Goal: Transaction & Acquisition: Purchase product/service

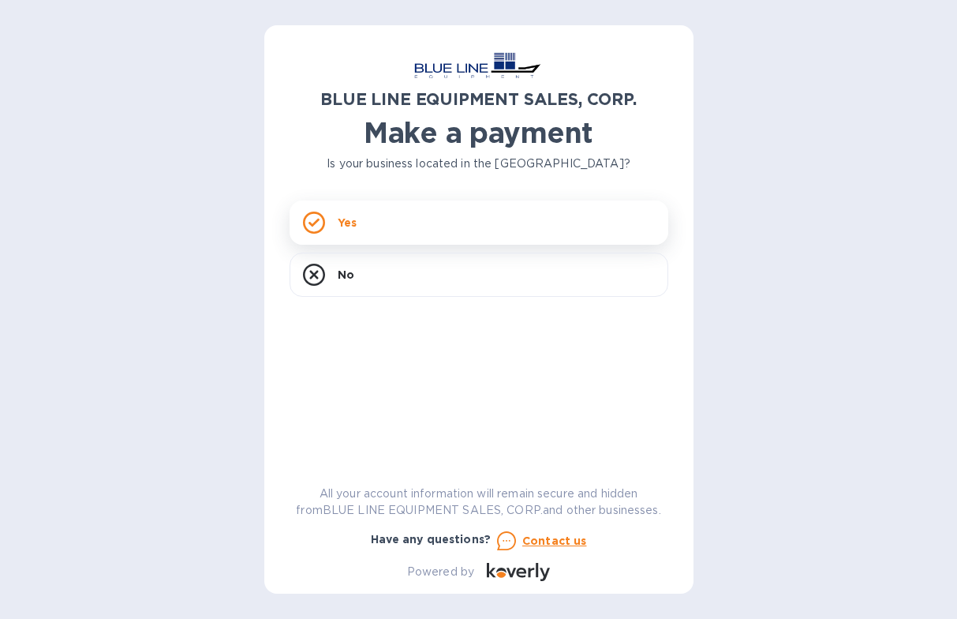
click at [432, 226] on div "Yes" at bounding box center [479, 222] width 379 height 44
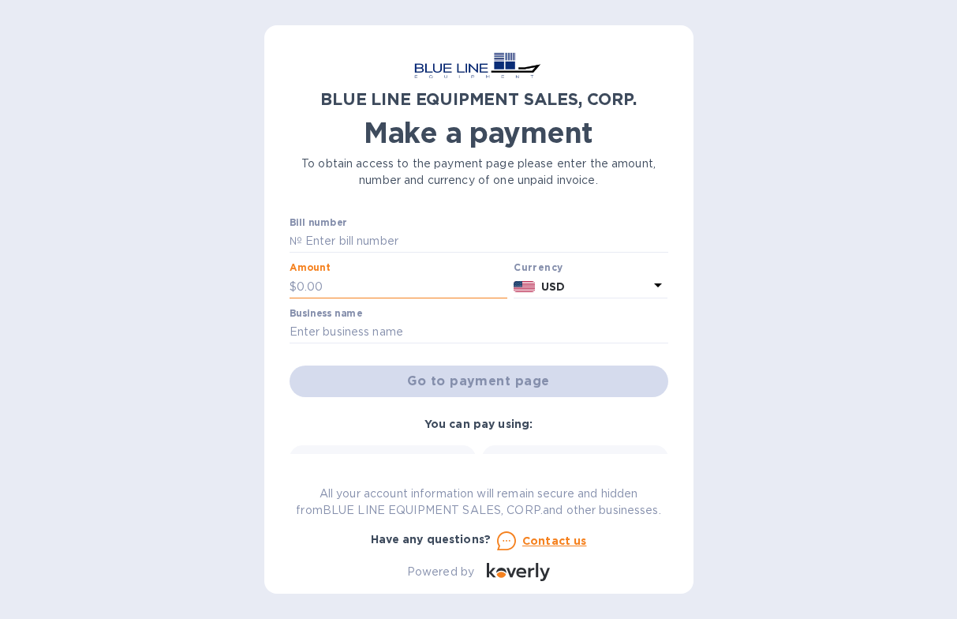
click at [346, 292] on input "text" at bounding box center [402, 287] width 211 height 24
paste input "9,737.50"
type input "9,737.50"
click at [360, 339] on input "text" at bounding box center [479, 332] width 379 height 24
type input "Route44 [GEOGRAPHIC_DATA]"
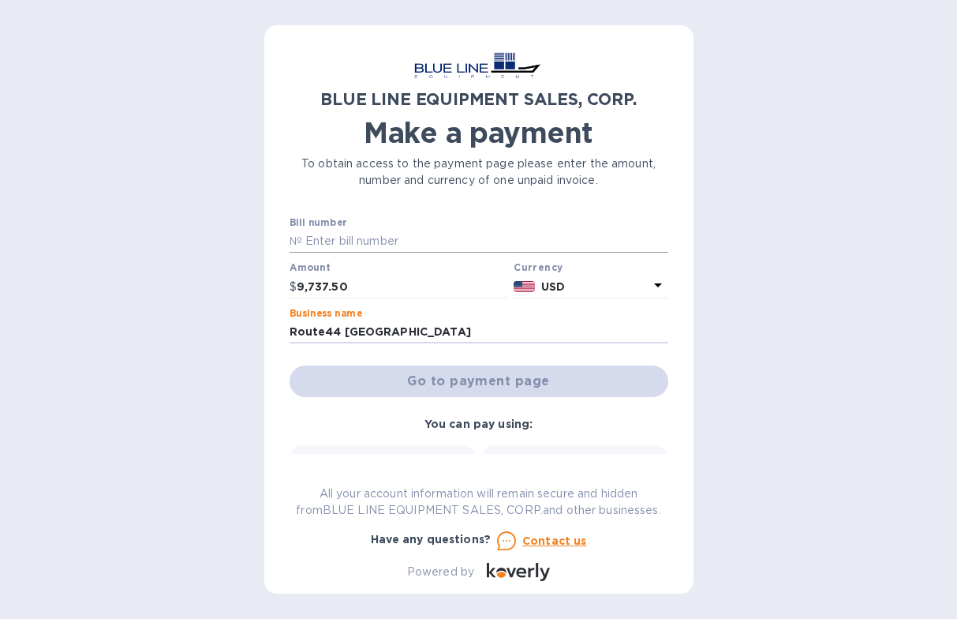
click at [375, 230] on input "text" at bounding box center [485, 242] width 366 height 24
paste input "I43250933116"
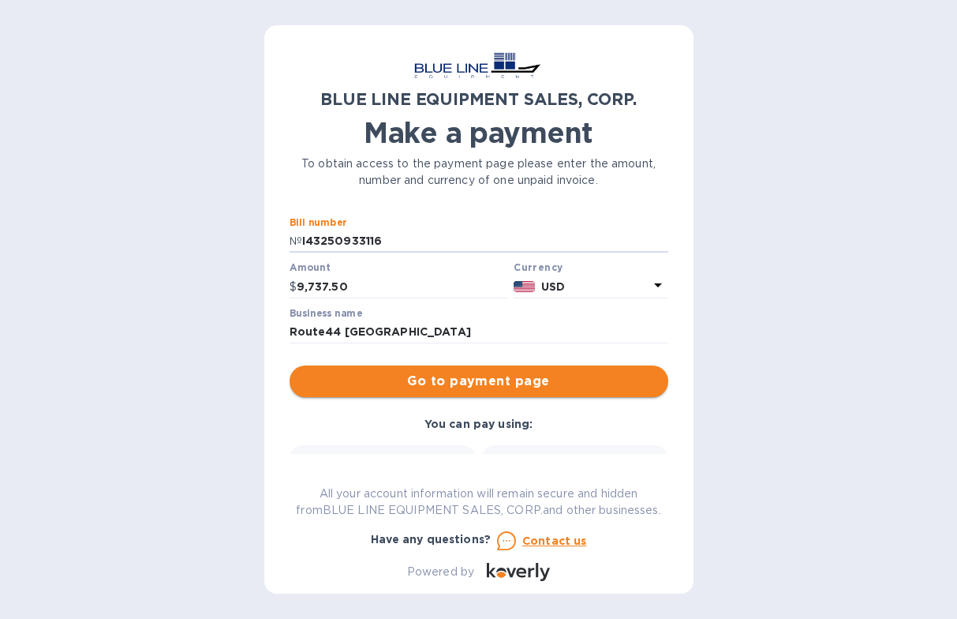
type input "I43250933116"
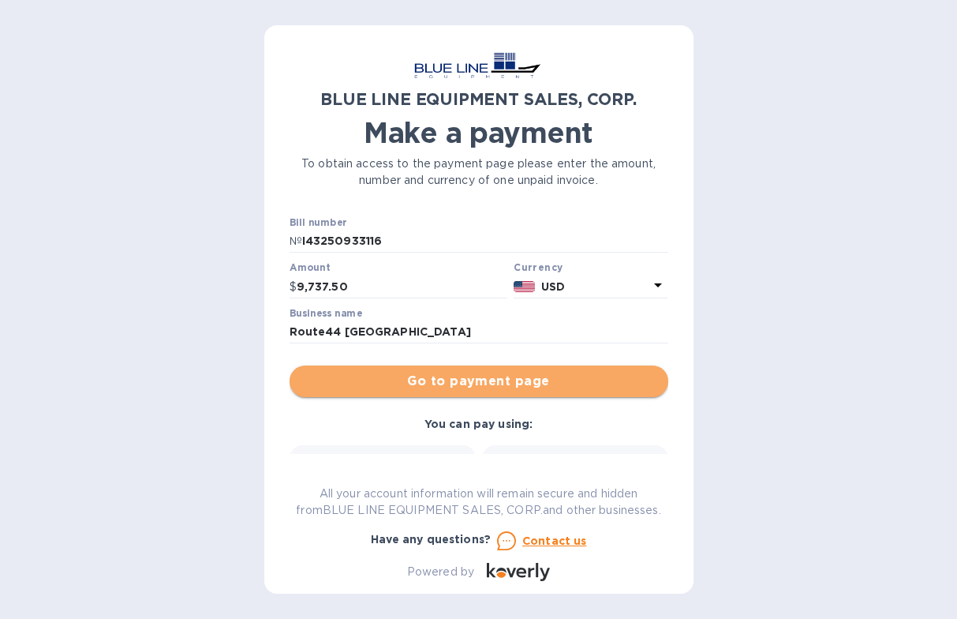
click at [525, 381] on span "Go to payment page" at bounding box center [478, 381] width 353 height 19
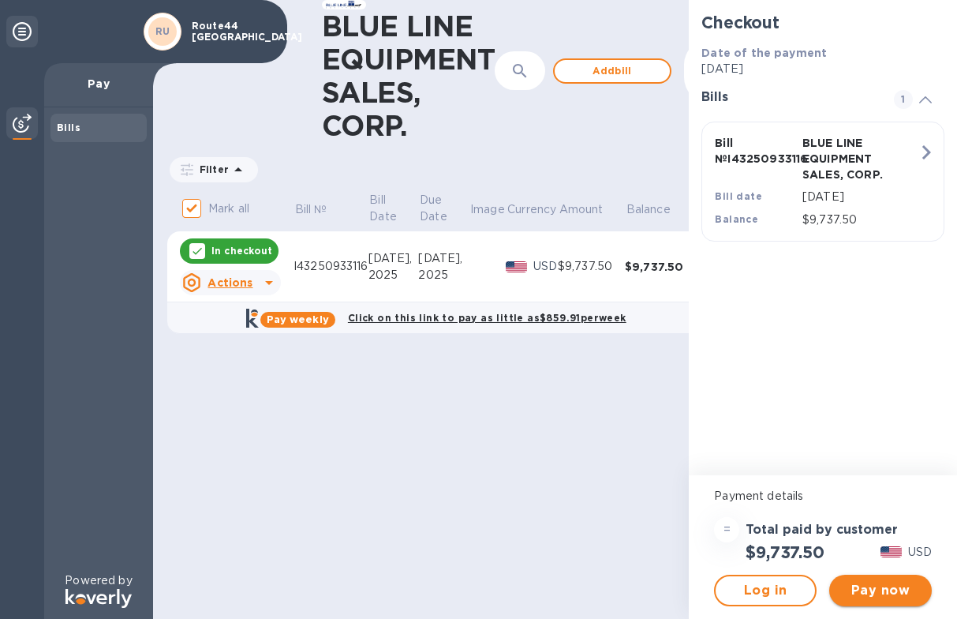
click at [909, 589] on span "Pay now" at bounding box center [880, 590] width 77 height 19
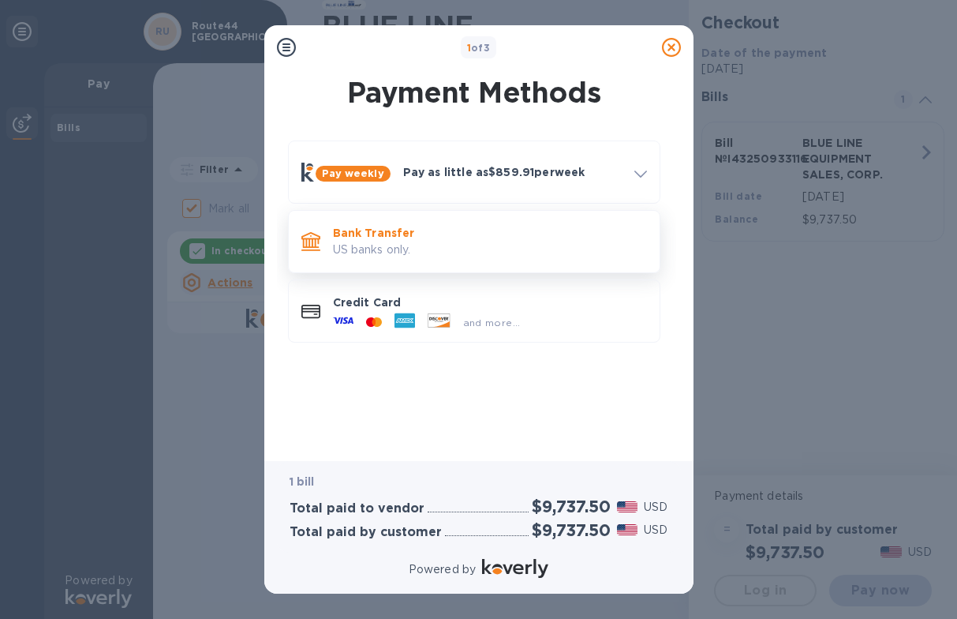
click at [434, 240] on p "Bank Transfer" at bounding box center [490, 233] width 314 height 16
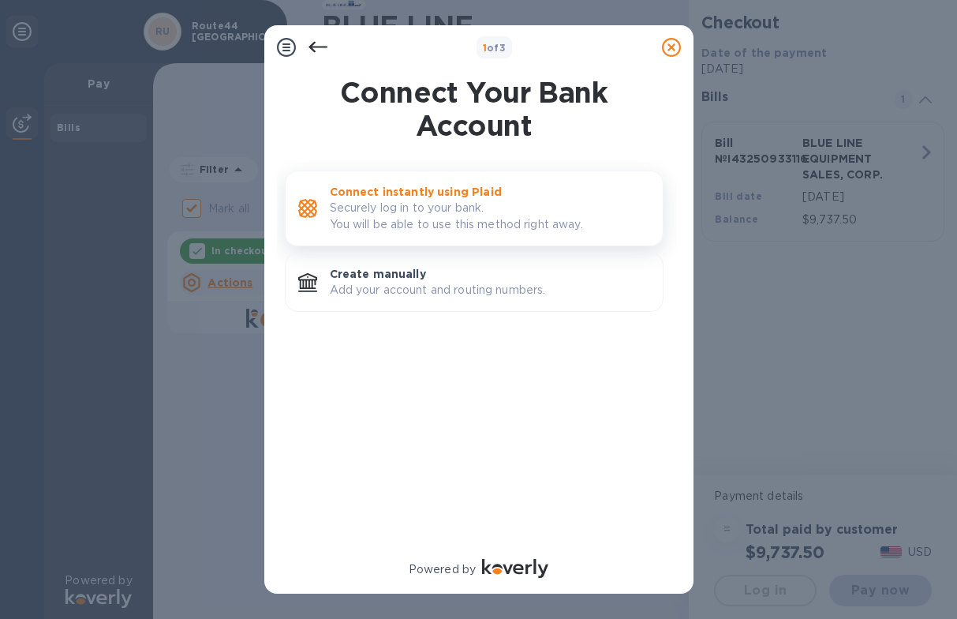
click at [498, 196] on p "Connect instantly using Plaid" at bounding box center [490, 192] width 320 height 16
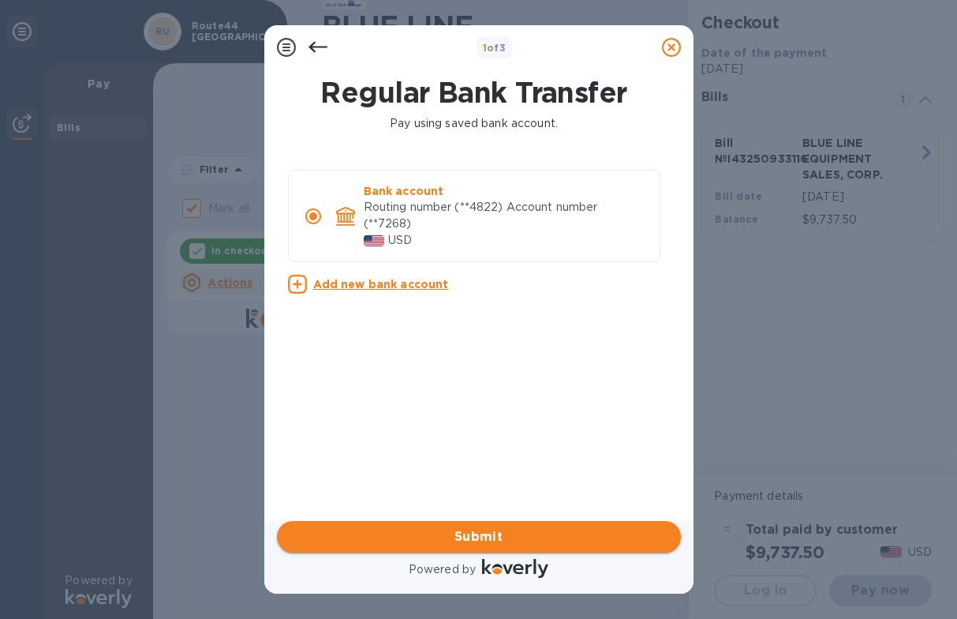
click at [521, 541] on span "Submit" at bounding box center [479, 536] width 379 height 19
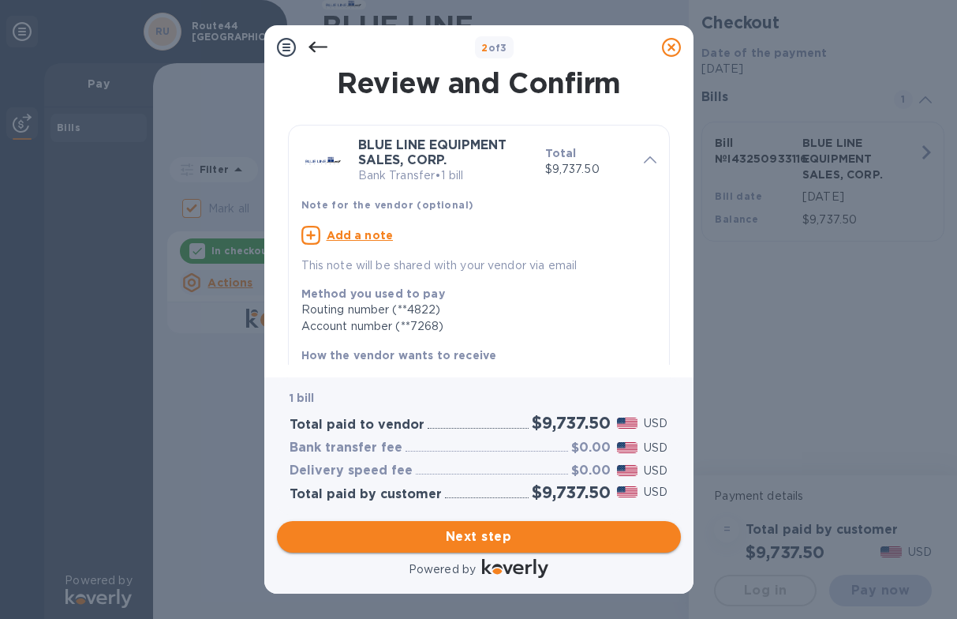
click at [487, 528] on span "Next step" at bounding box center [479, 536] width 379 height 19
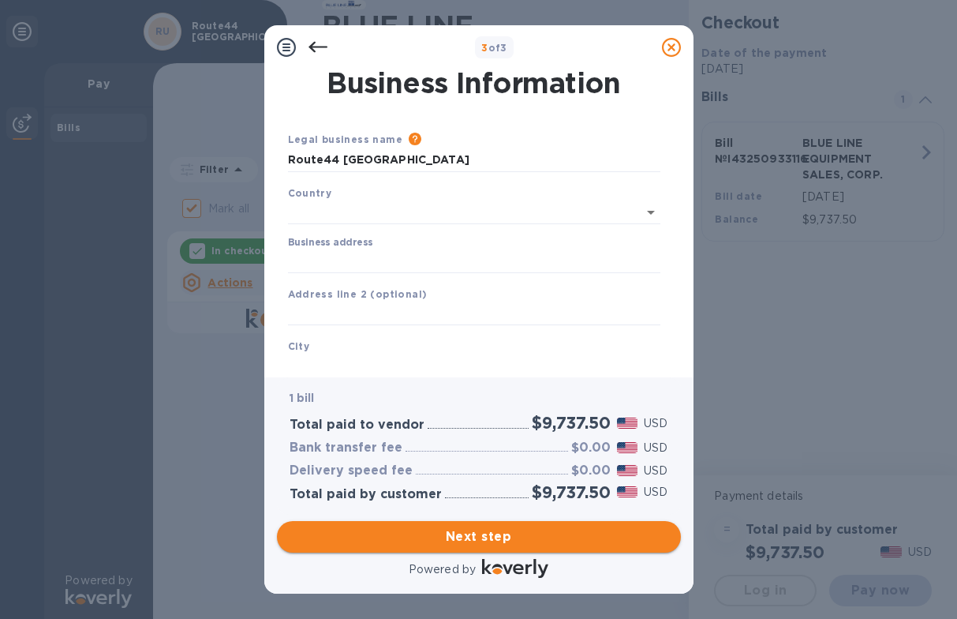
type input "[GEOGRAPHIC_DATA]"
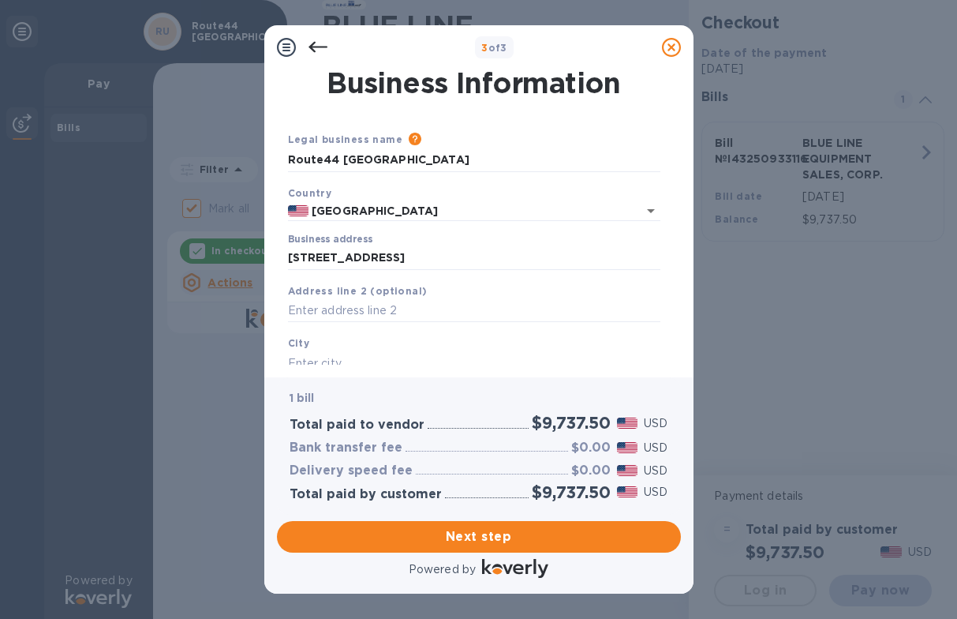
type input "[STREET_ADDRESS]"
type input "[GEOGRAPHIC_DATA]"
type input "FL"
type input "33069"
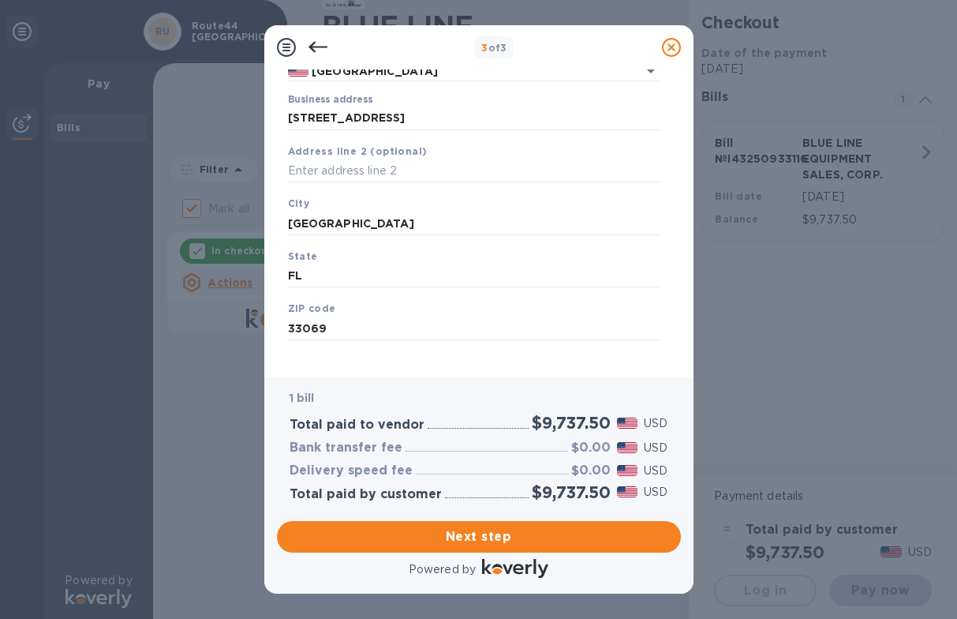
scroll to position [148, 0]
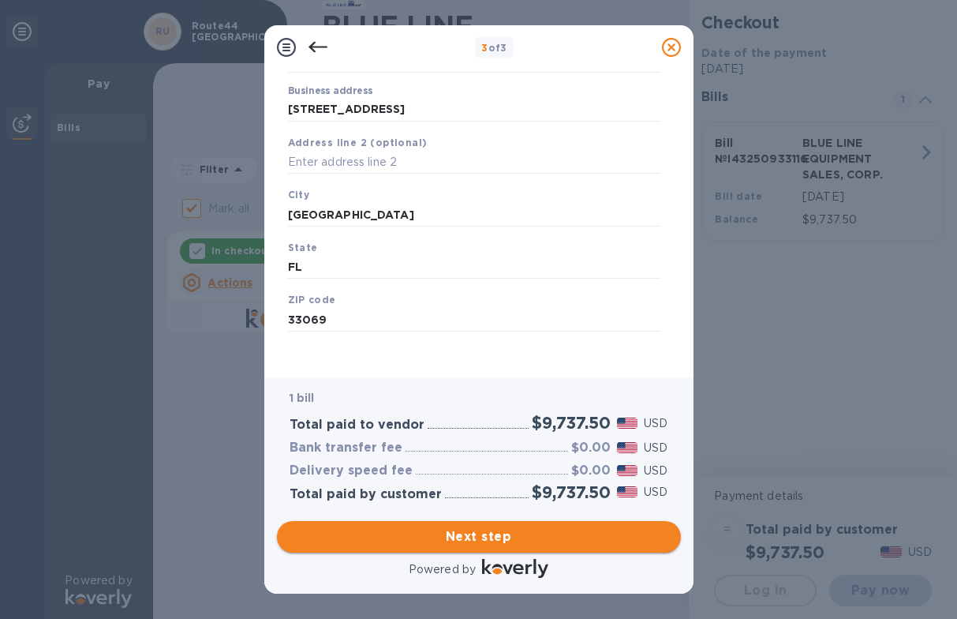
click at [493, 538] on span "Next step" at bounding box center [479, 536] width 379 height 19
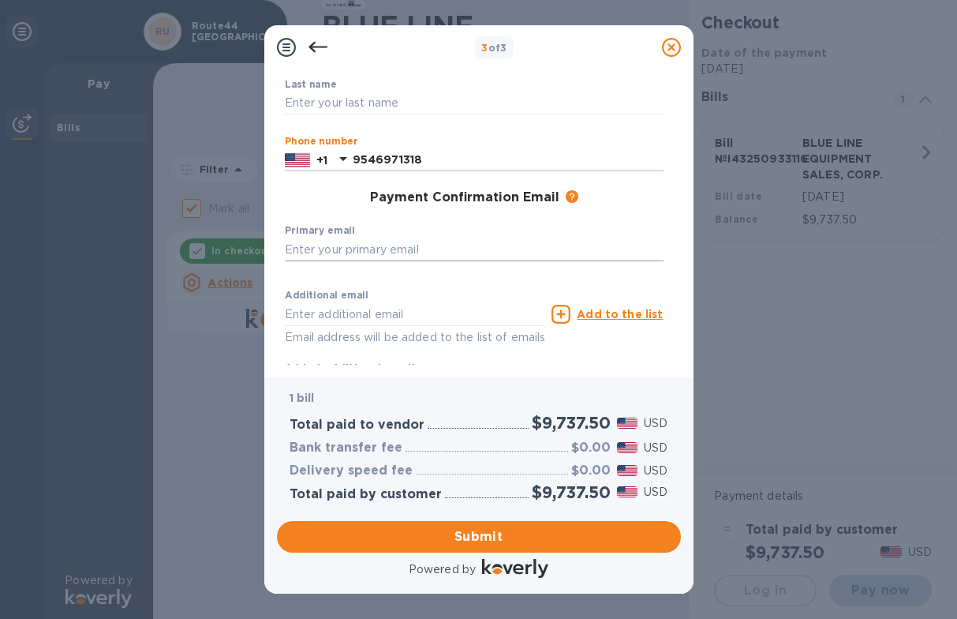
type input "9546971318"
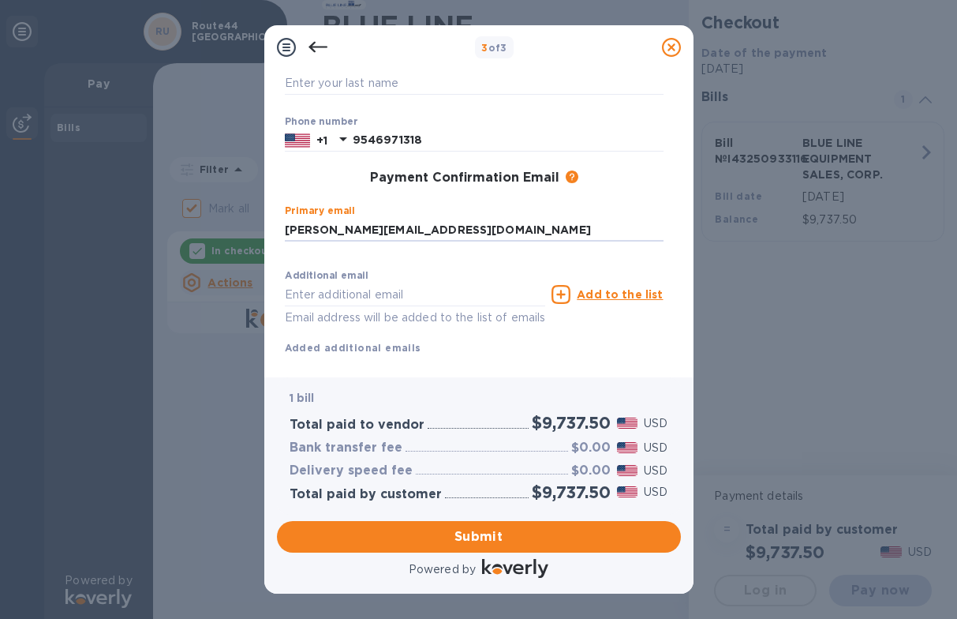
scroll to position [182, 0]
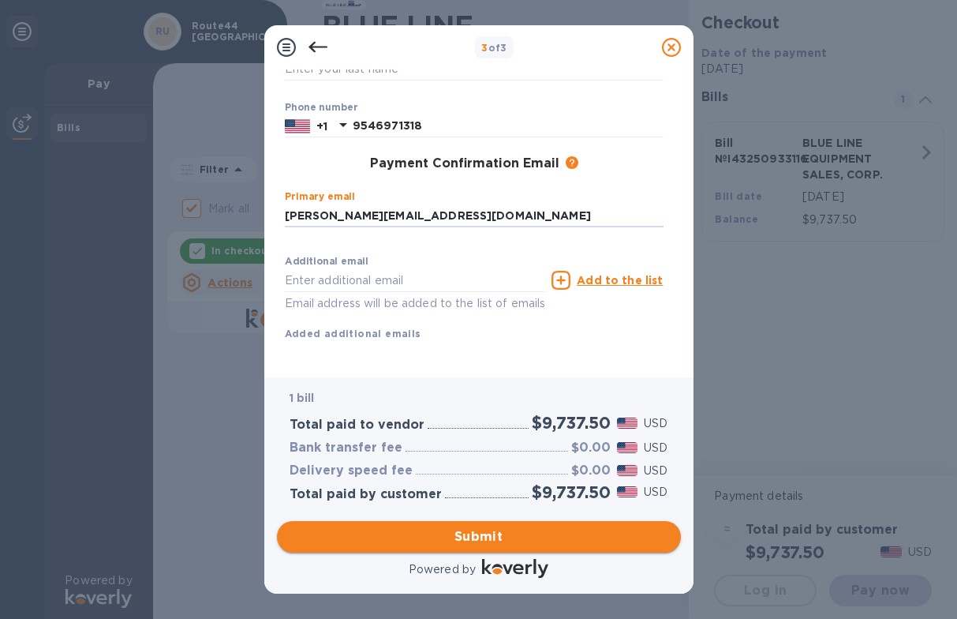
type input "[PERSON_NAME][EMAIL_ADDRESS][DOMAIN_NAME]"
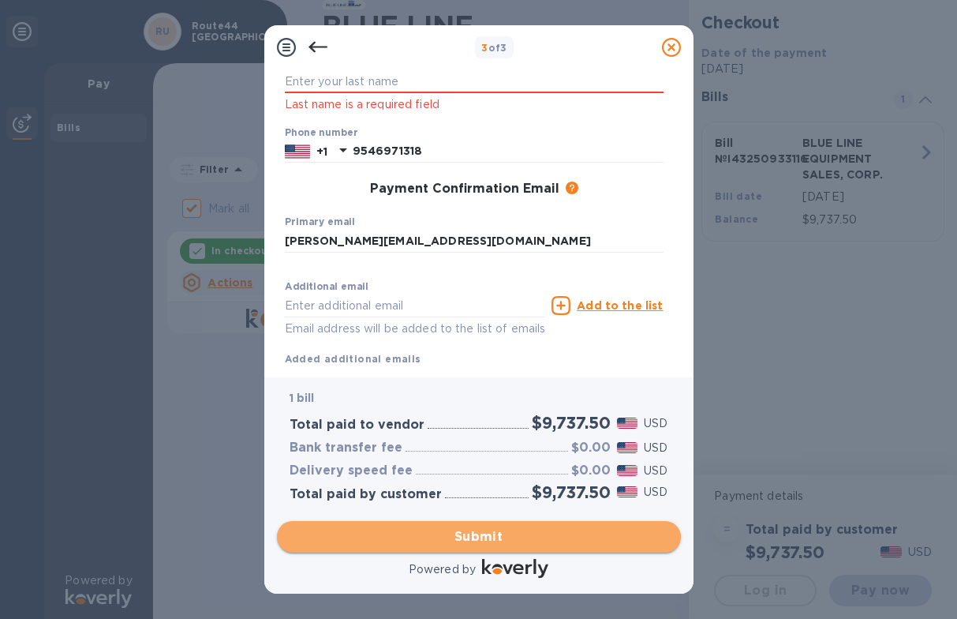
click at [501, 533] on span "Submit" at bounding box center [479, 536] width 379 height 19
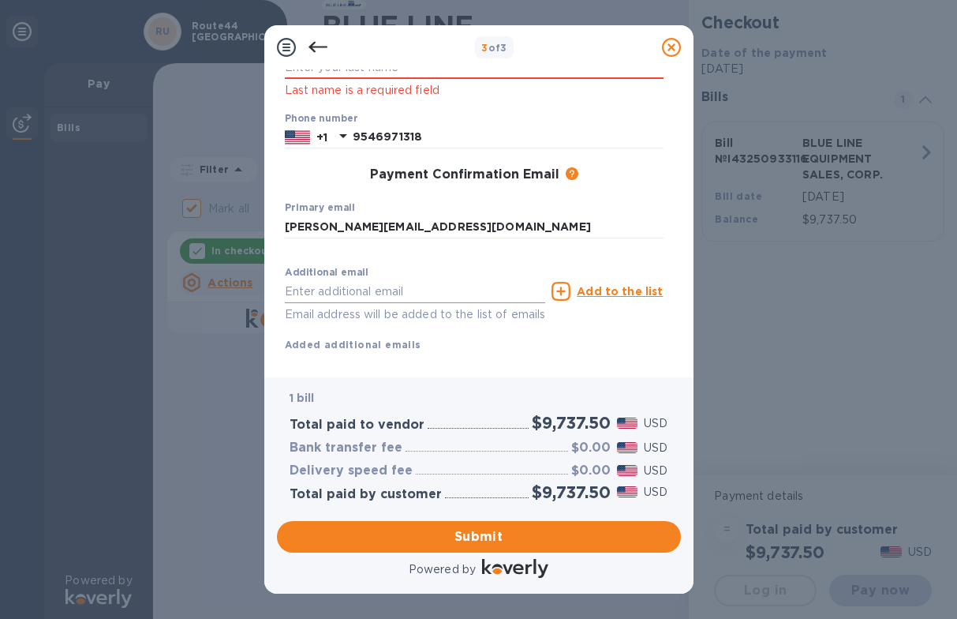
scroll to position [207, 0]
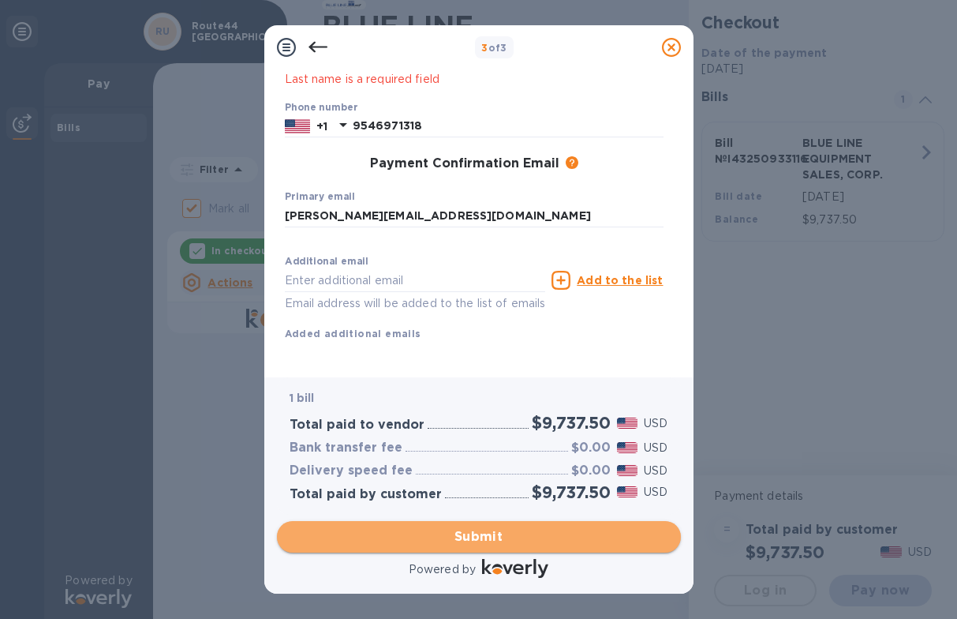
click at [485, 536] on span "Submit" at bounding box center [479, 536] width 379 height 19
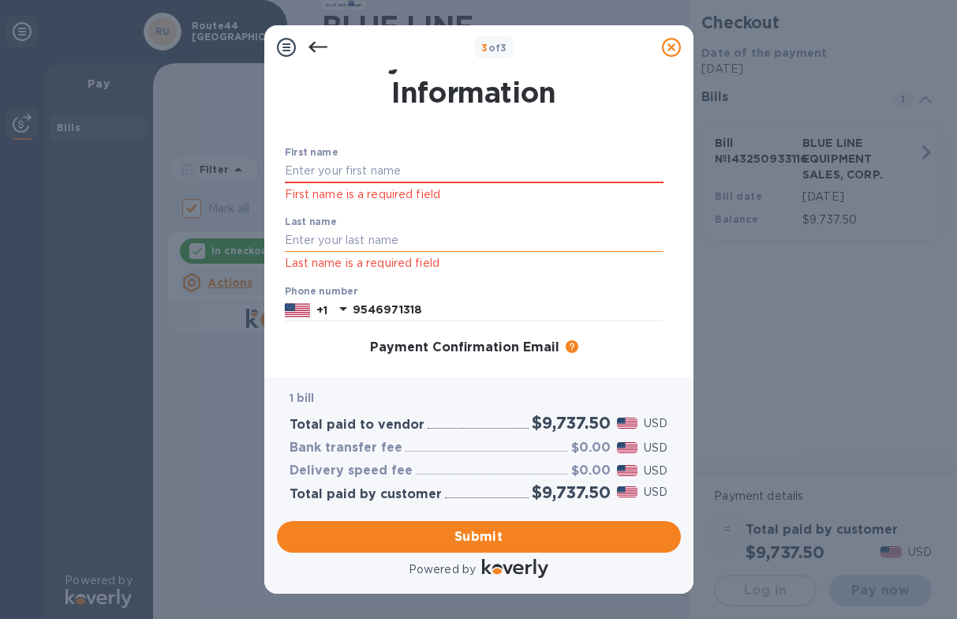
scroll to position [0, 0]
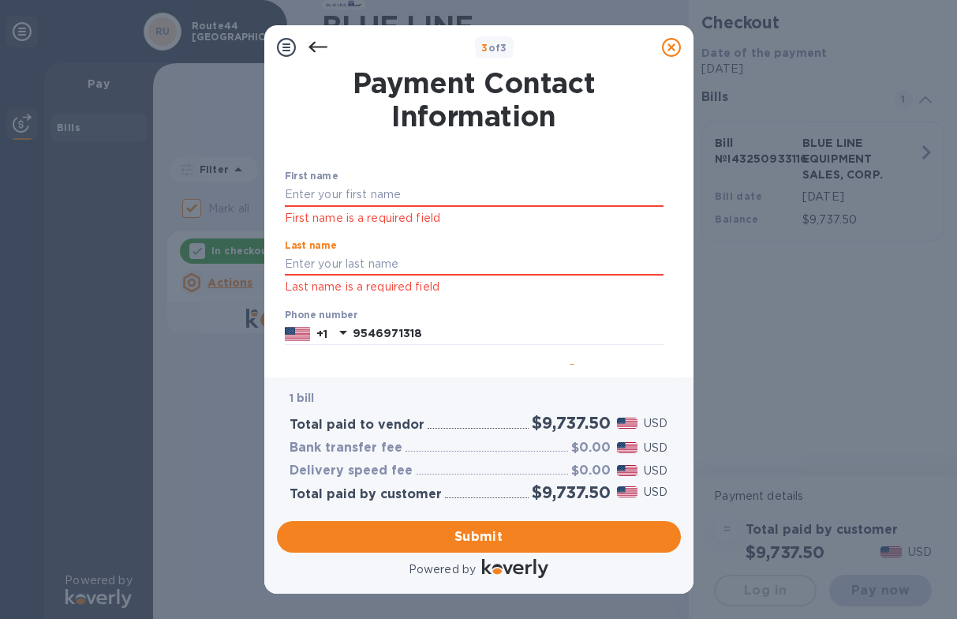
click at [342, 175] on div "First name First name is a required field" at bounding box center [474, 198] width 379 height 57
type input "[PERSON_NAME]"
click at [335, 267] on div "Last name Last name is a required field" at bounding box center [474, 268] width 379 height 57
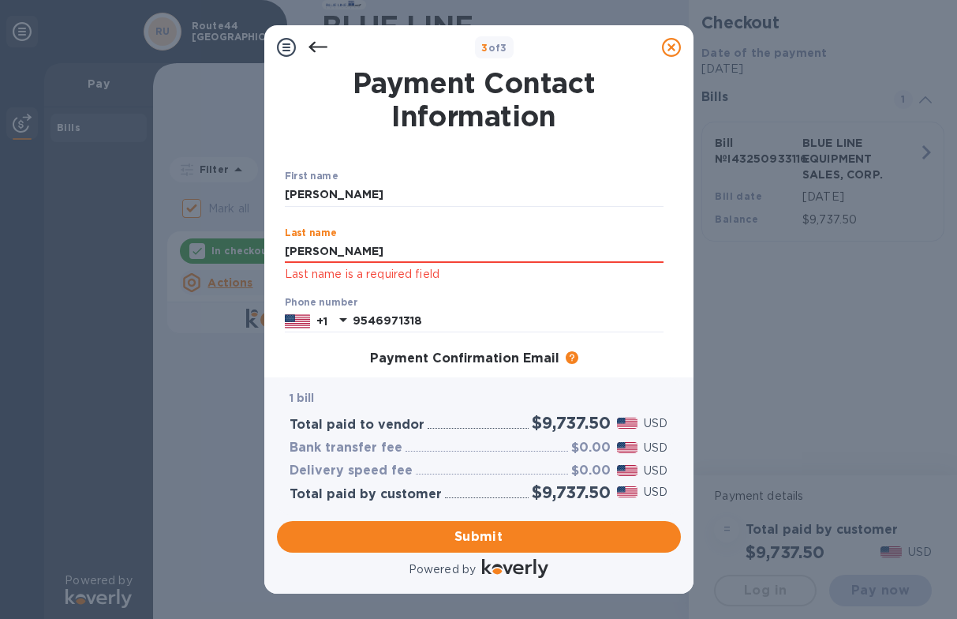
type input "[PERSON_NAME]"
click at [568, 162] on div "First name [PERSON_NAME] ​ Last name [PERSON_NAME] Last name is a required fiel…" at bounding box center [474, 341] width 385 height 398
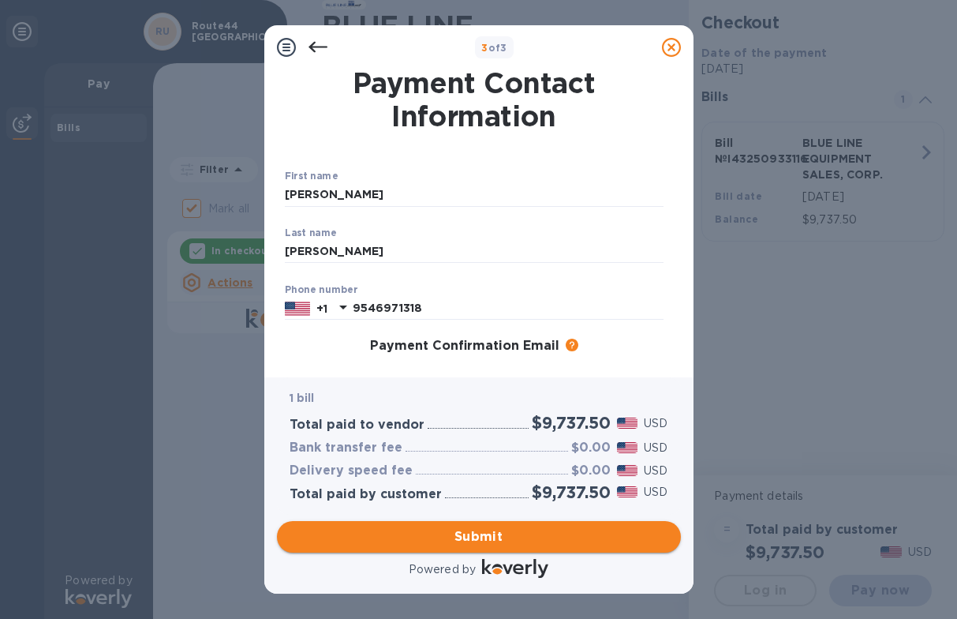
click at [503, 530] on span "Submit" at bounding box center [479, 536] width 379 height 19
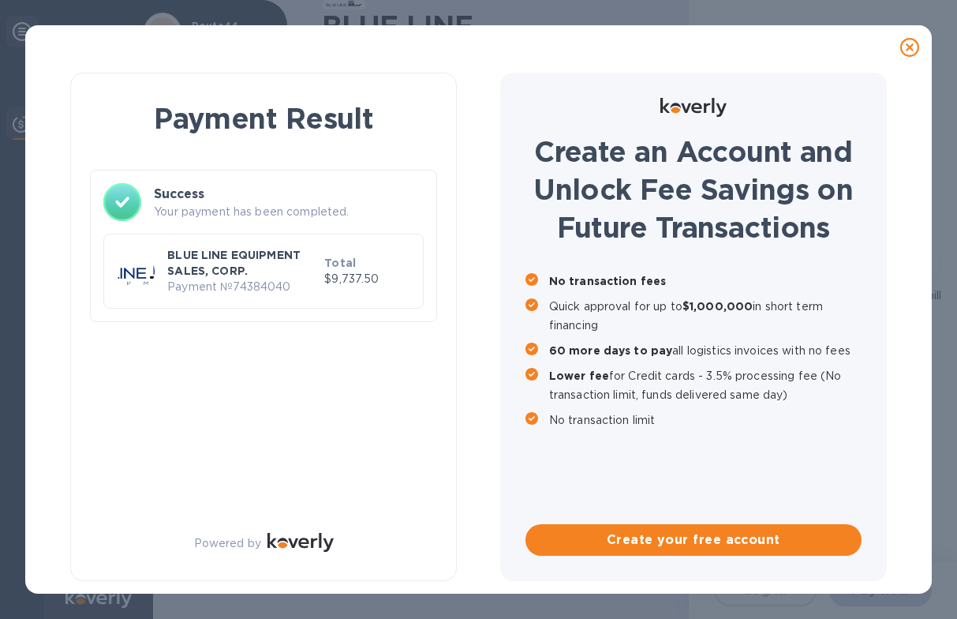
checkbox input "false"
